Goal: Check status: Check status

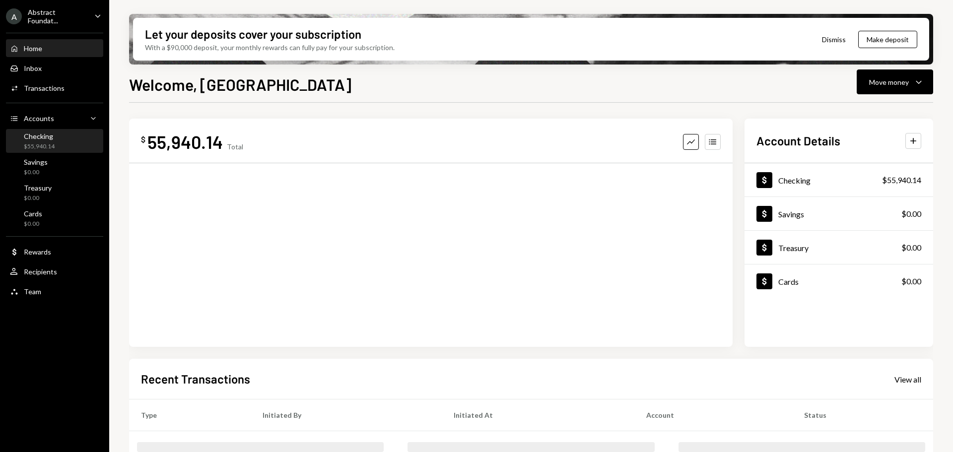
click at [52, 133] on div "Checking" at bounding box center [39, 136] width 31 height 8
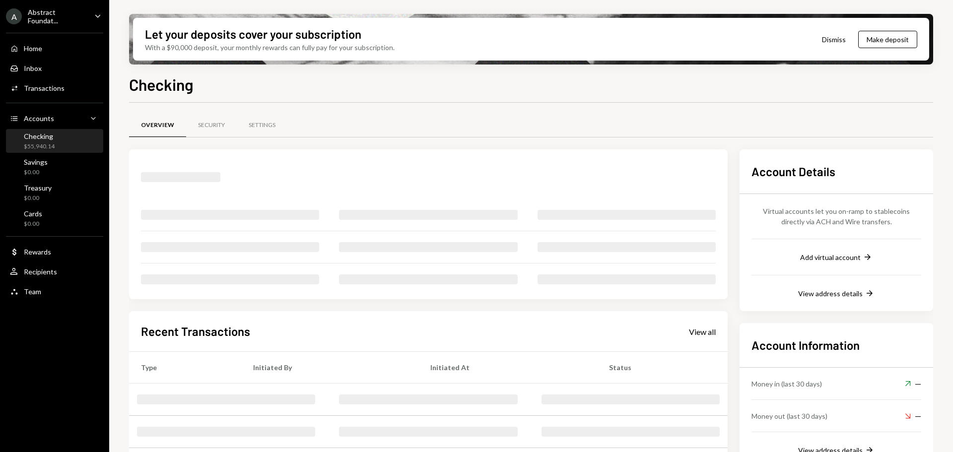
click at [61, 134] on div "Checking $55,940.14" at bounding box center [54, 141] width 89 height 19
click at [703, 331] on div "View all" at bounding box center [702, 332] width 27 height 10
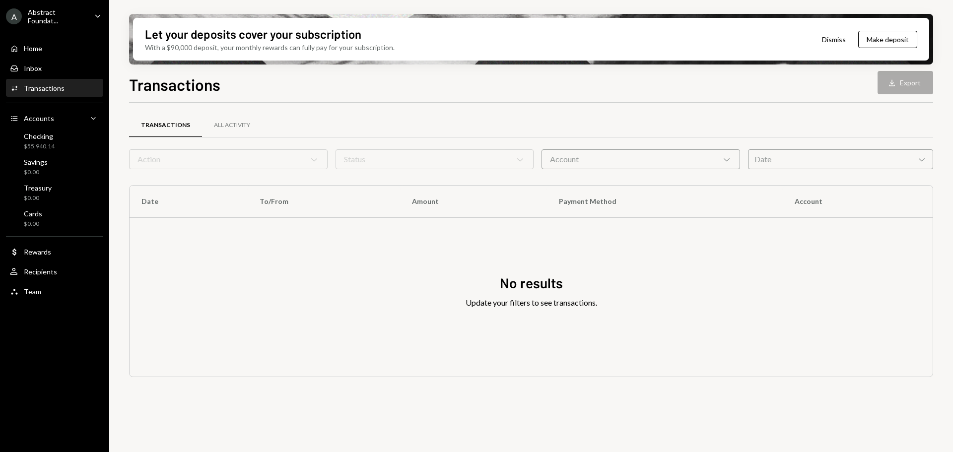
click at [631, 163] on div "Account Chevron Down" at bounding box center [640, 159] width 198 height 20
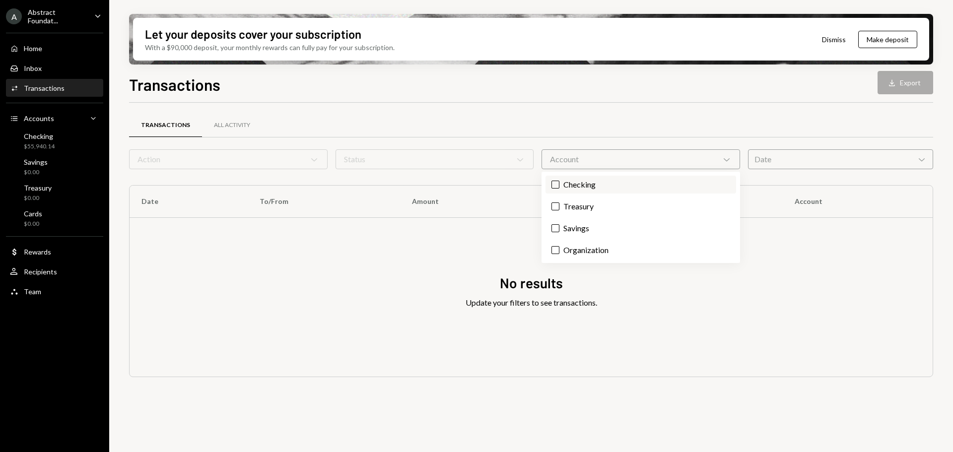
click at [596, 184] on label "Checking" at bounding box center [640, 185] width 191 height 18
click at [559, 184] on button "Checking" at bounding box center [555, 185] width 8 height 8
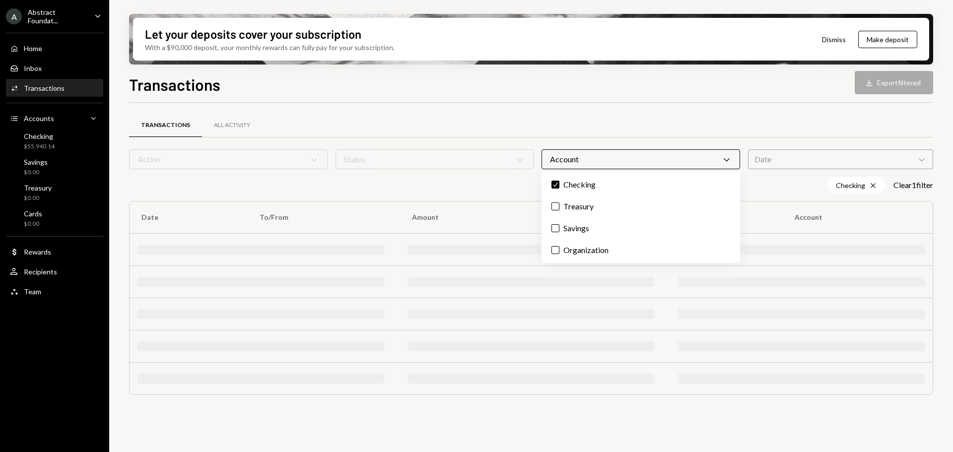
click at [474, 156] on form "Action Chevron Down Status Chevron Down Account Chevron Down Date Chevron Down" at bounding box center [531, 159] width 804 height 20
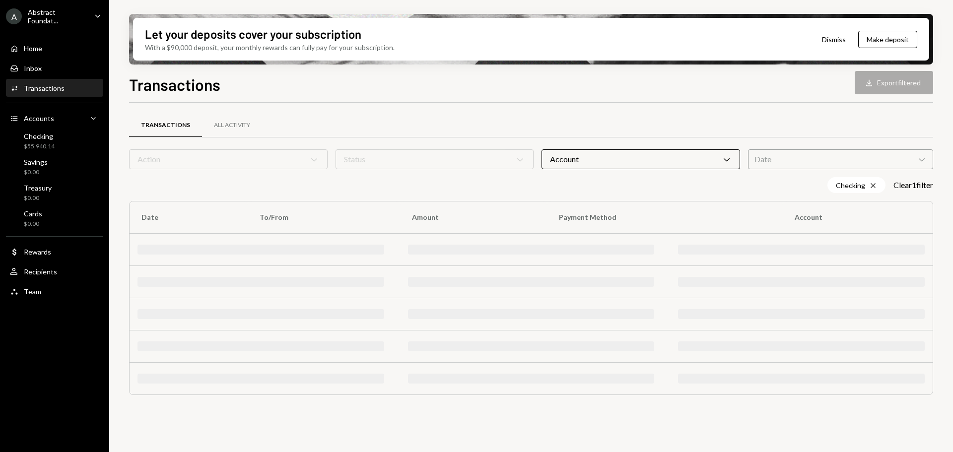
click at [796, 152] on div "Date Chevron Down" at bounding box center [840, 159] width 185 height 20
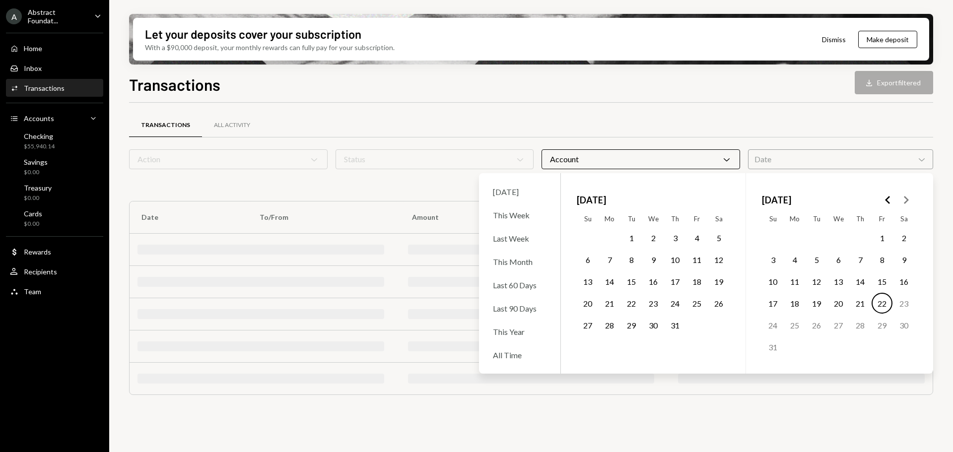
click at [819, 304] on button "19" at bounding box center [816, 303] width 21 height 21
click at [880, 305] on button "22" at bounding box center [881, 303] width 21 height 21
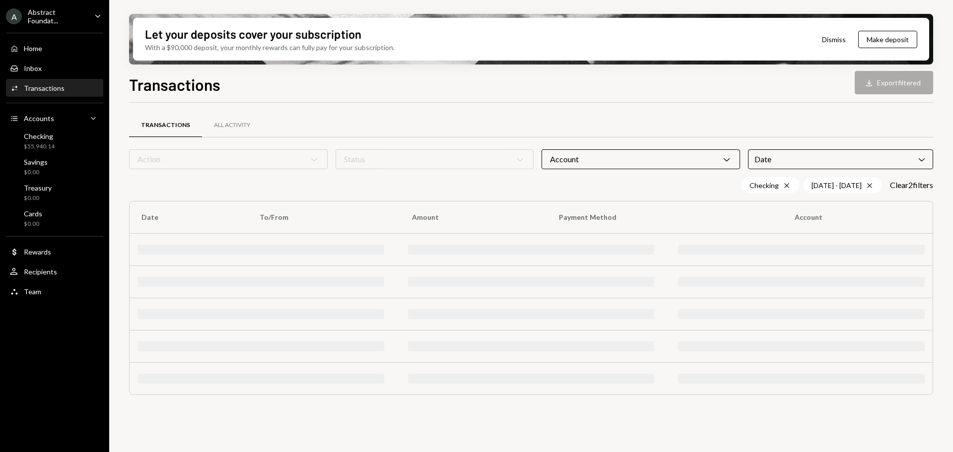
click at [427, 182] on div "Checking Cross 08/19/25 - 08/22/25 Cross Clear 2 filter s" at bounding box center [531, 185] width 804 height 16
drag, startPoint x: 418, startPoint y: 155, endPoint x: 396, endPoint y: 159, distance: 22.2
click at [417, 158] on form "Action Chevron Down Status Chevron Down Account Chevron Down Date Chevron Down" at bounding box center [531, 159] width 804 height 20
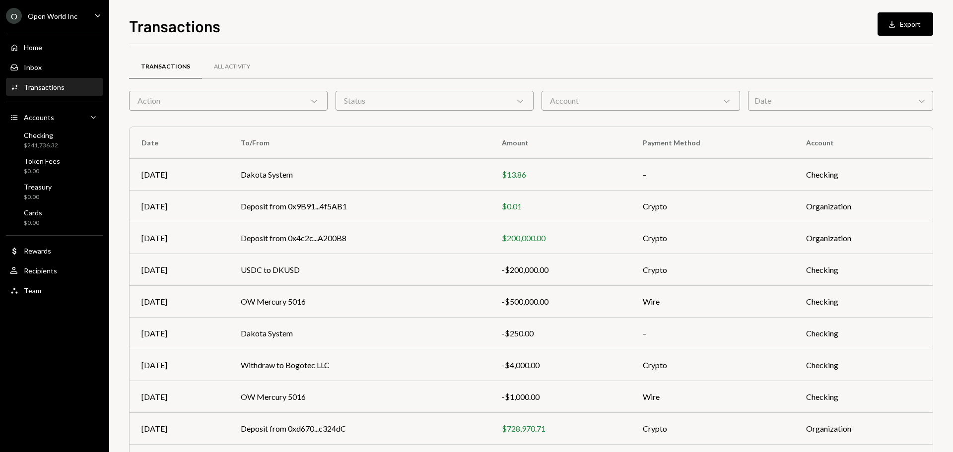
click at [613, 101] on div "Account Chevron Down" at bounding box center [640, 101] width 198 height 20
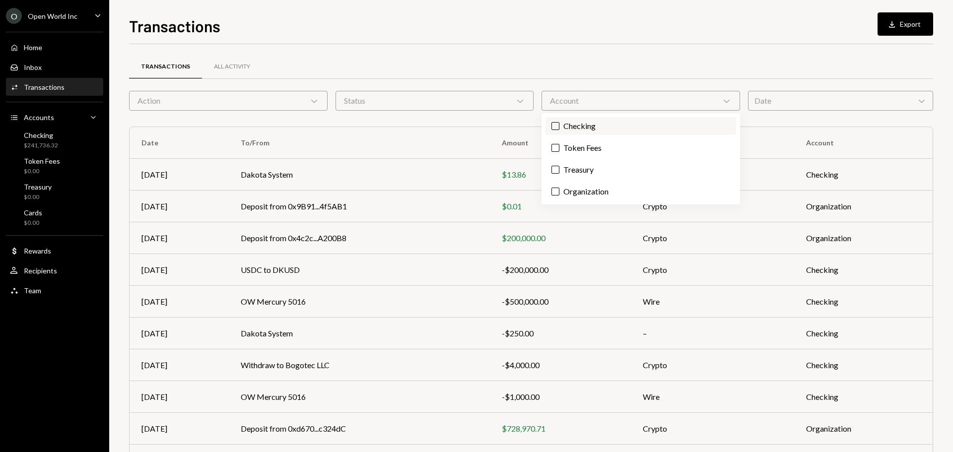
click at [591, 127] on label "Checking" at bounding box center [640, 126] width 191 height 18
click at [559, 127] on button "Checking" at bounding box center [555, 126] width 8 height 8
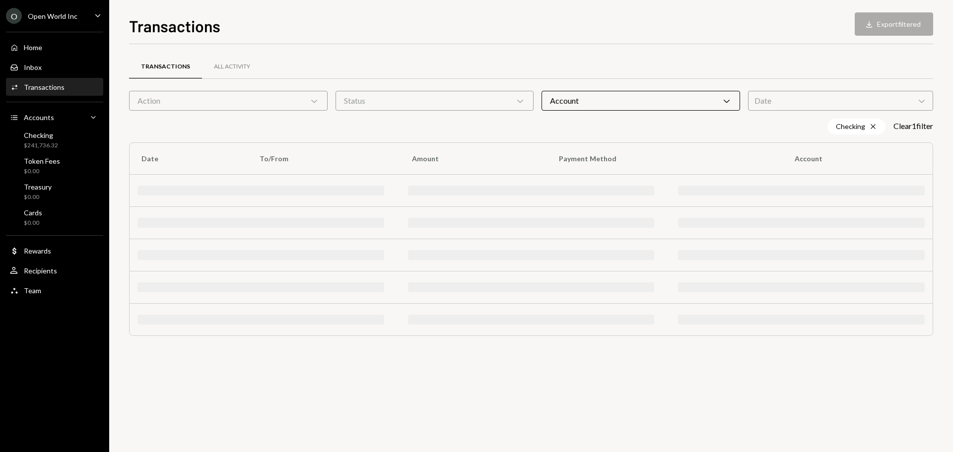
click at [490, 101] on div "Status Chevron Down" at bounding box center [434, 101] width 198 height 20
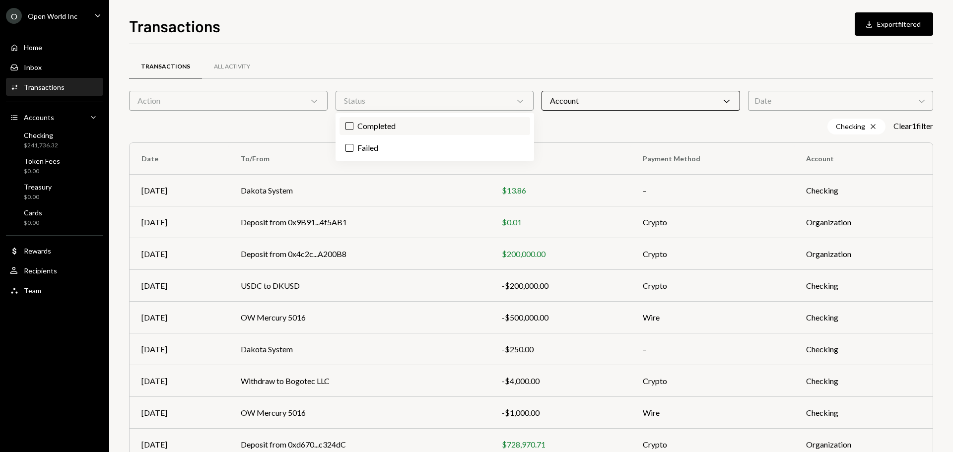
click at [408, 126] on label "Completed" at bounding box center [434, 126] width 191 height 18
click at [353, 126] on button "Completed" at bounding box center [349, 126] width 8 height 8
drag, startPoint x: 838, startPoint y: 104, endPoint x: 833, endPoint y: 112, distance: 10.0
click at [838, 103] on div "Date Chevron Down" at bounding box center [840, 101] width 185 height 20
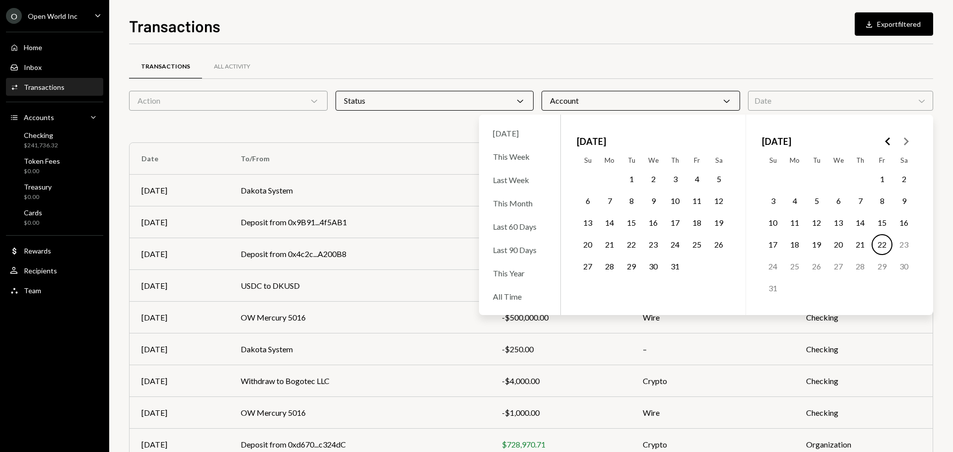
click at [795, 248] on button "18" at bounding box center [794, 244] width 21 height 21
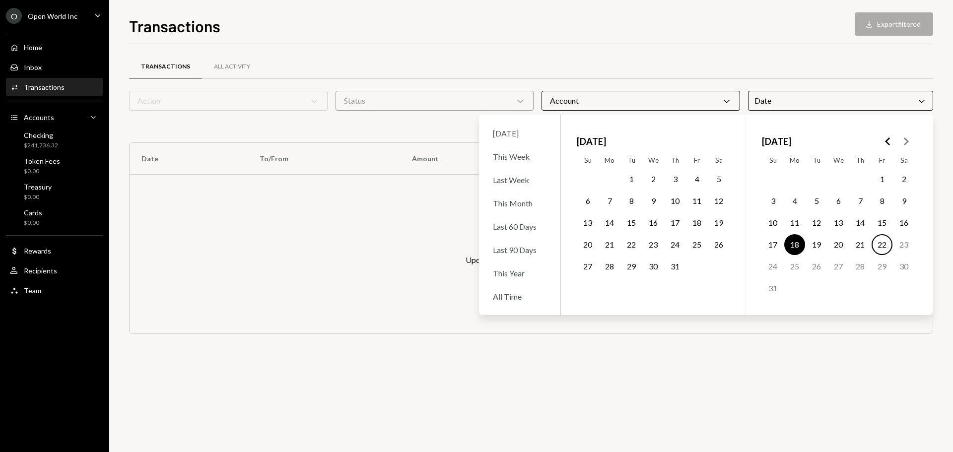
click at [881, 244] on button "22" at bounding box center [881, 244] width 21 height 21
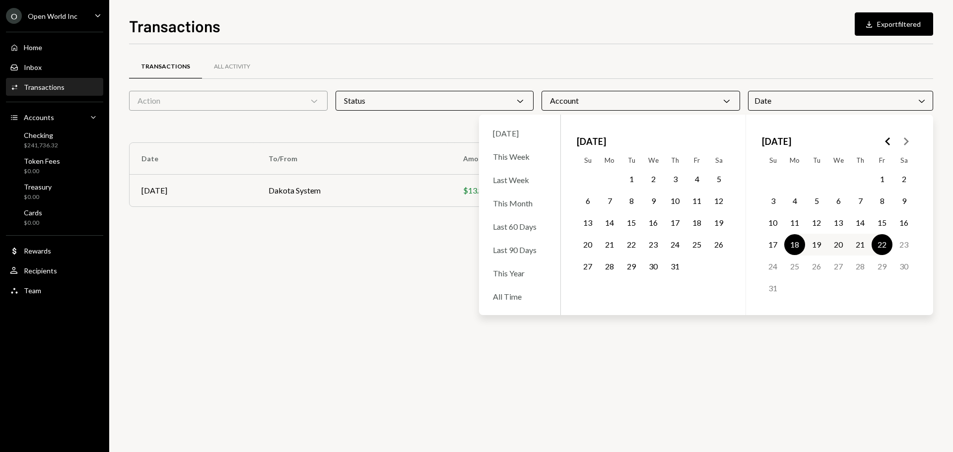
click at [384, 124] on div "Checking Cross Completed Cross 08/18/25 - 08/22/25 Cross Clear 3 filter s" at bounding box center [531, 127] width 804 height 16
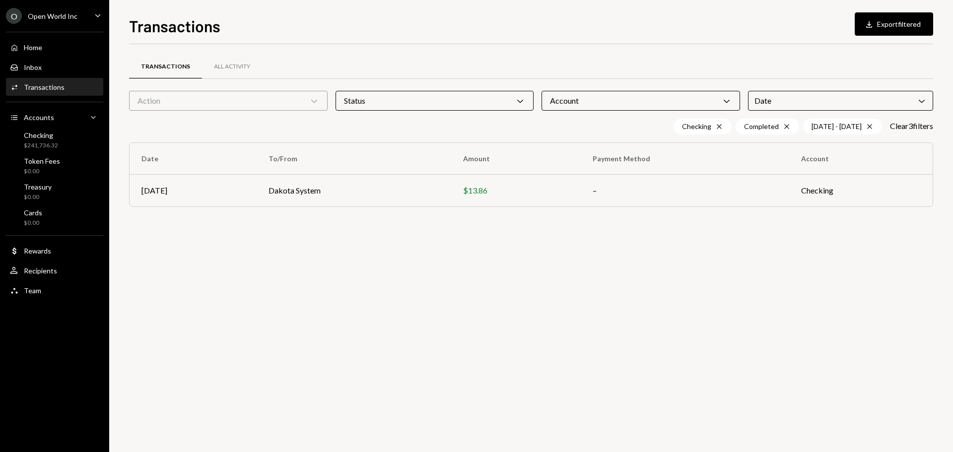
click at [799, 107] on div "Date Chevron Down" at bounding box center [840, 101] width 185 height 20
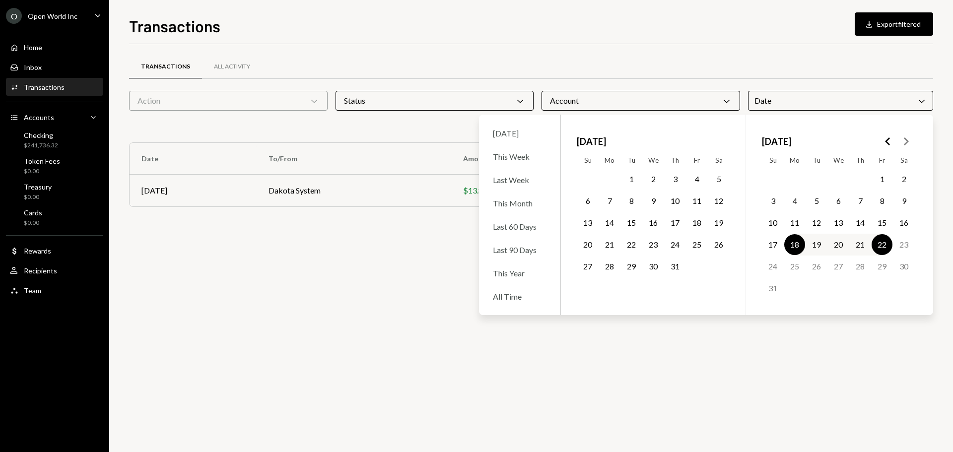
click at [848, 94] on div "Date Chevron Down" at bounding box center [840, 101] width 185 height 20
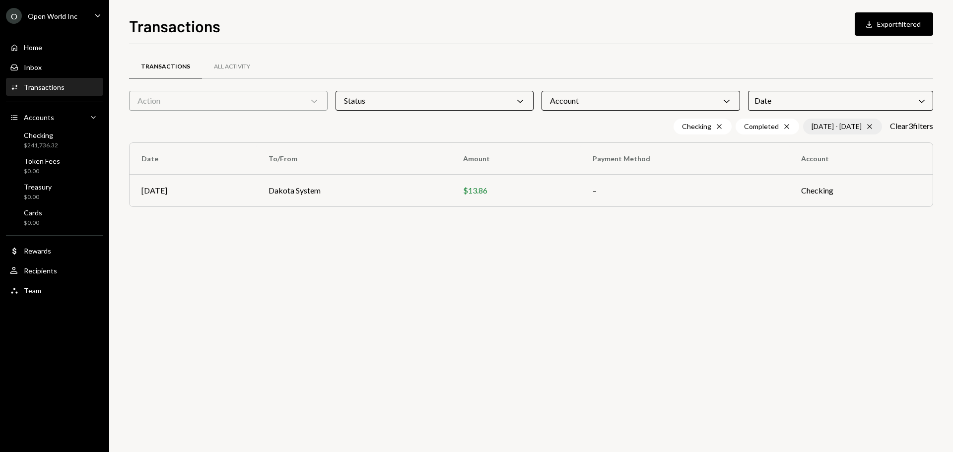
click at [861, 123] on div "08/18/25 - 08/22/25 Cross" at bounding box center [842, 127] width 79 height 16
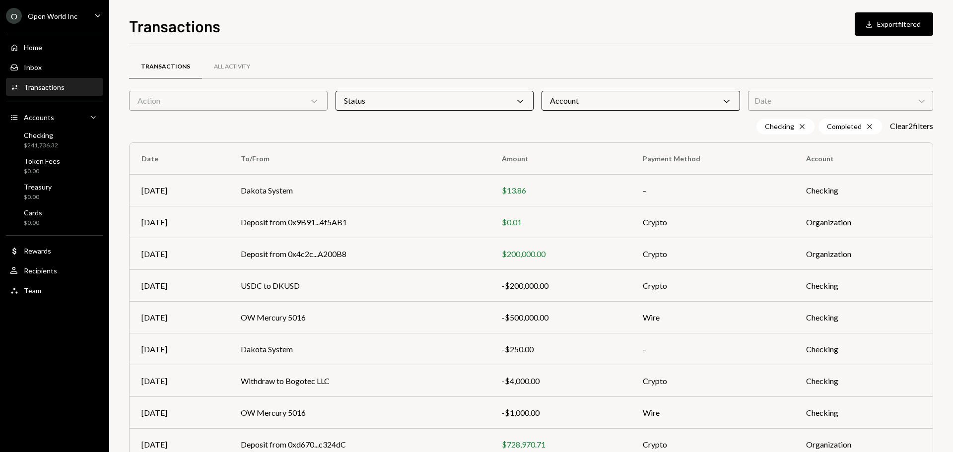
drag, startPoint x: 861, startPoint y: 100, endPoint x: 859, endPoint y: 111, distance: 10.5
click at [860, 100] on div "Date Chevron Down" at bounding box center [840, 101] width 185 height 20
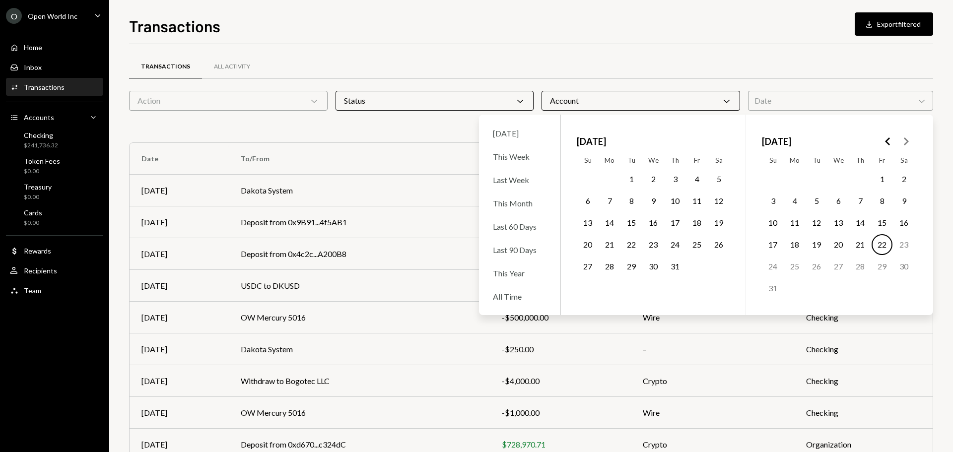
click at [877, 178] on button "1" at bounding box center [881, 179] width 21 height 21
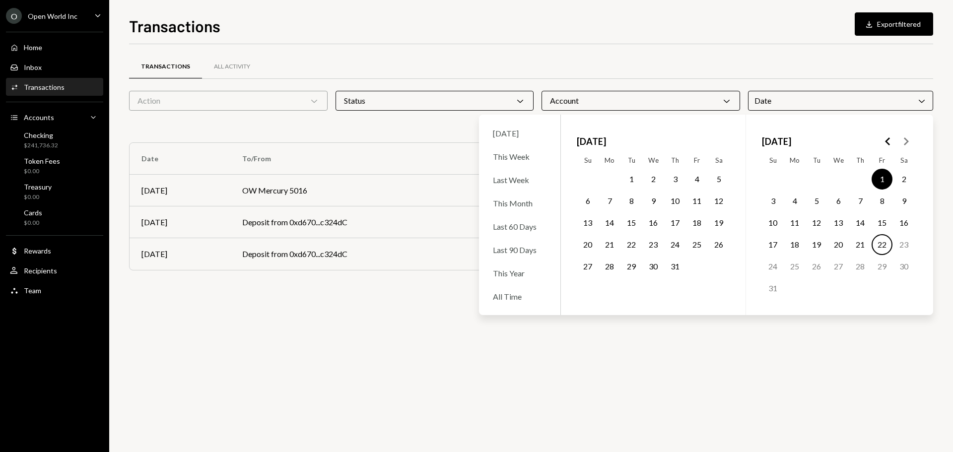
click at [882, 247] on button "22" at bounding box center [881, 244] width 21 height 21
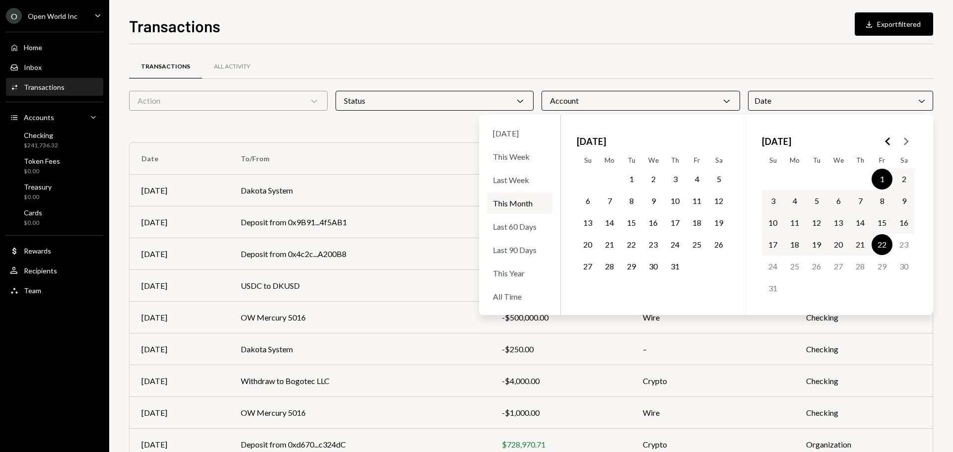
click at [741, 67] on div "Transactions All Activity" at bounding box center [531, 66] width 804 height 25
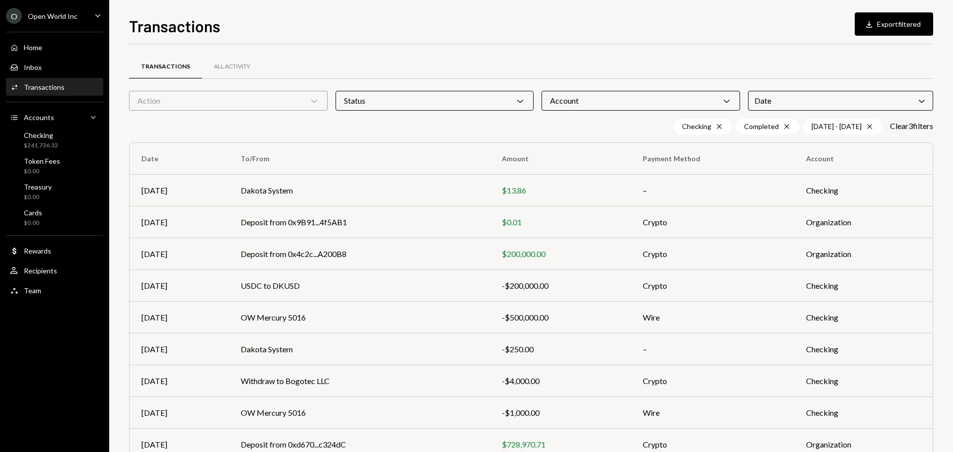
scroll to position [61, 0]
